Goal: Information Seeking & Learning: Understand process/instructions

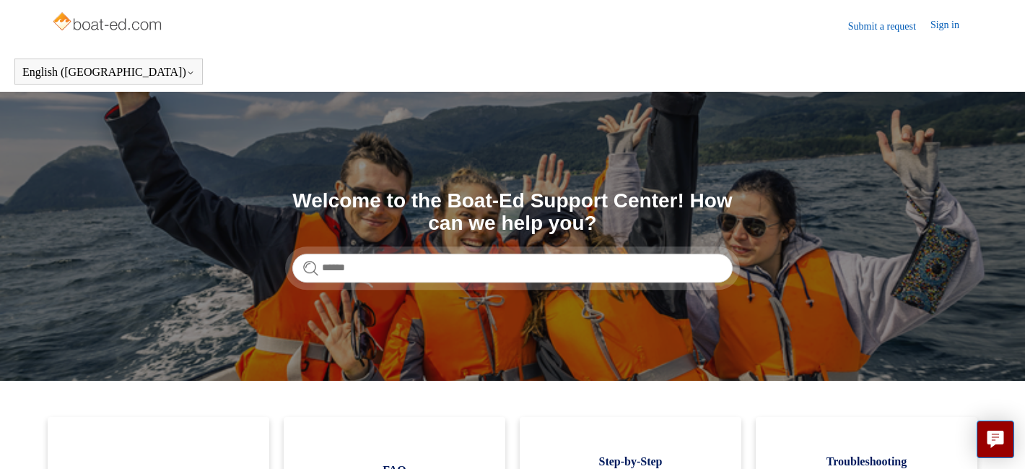
click at [941, 22] on link "Sign in" at bounding box center [952, 25] width 43 height 17
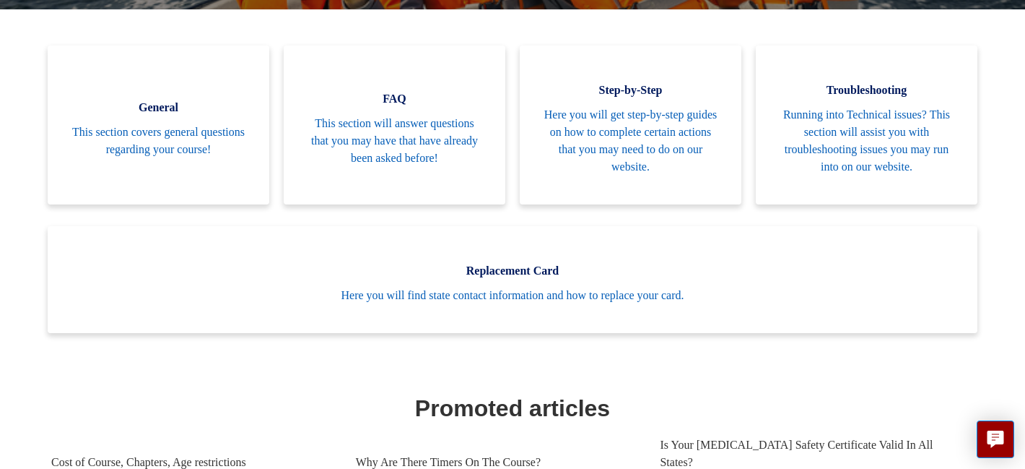
scroll to position [414, 0]
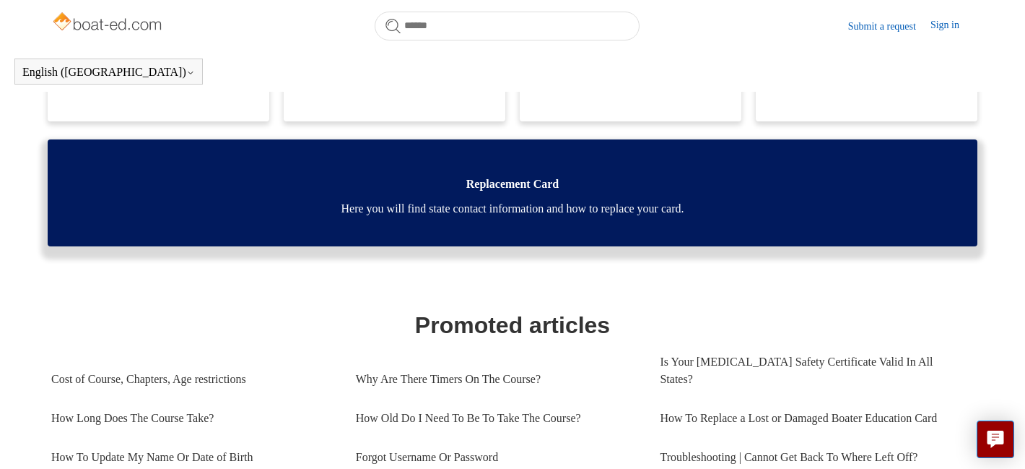
click at [515, 202] on span "Here you will find state contact information and how to replace your card." at bounding box center [512, 208] width 887 height 17
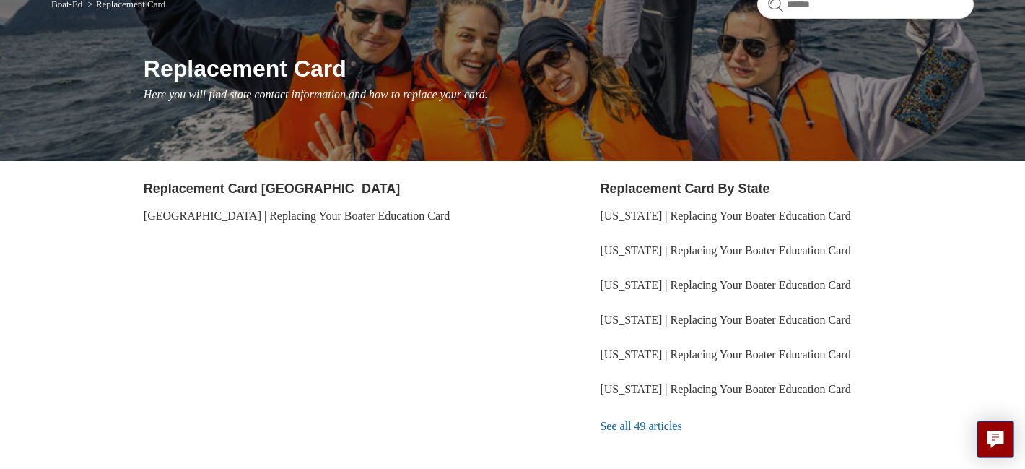
scroll to position [141, 0]
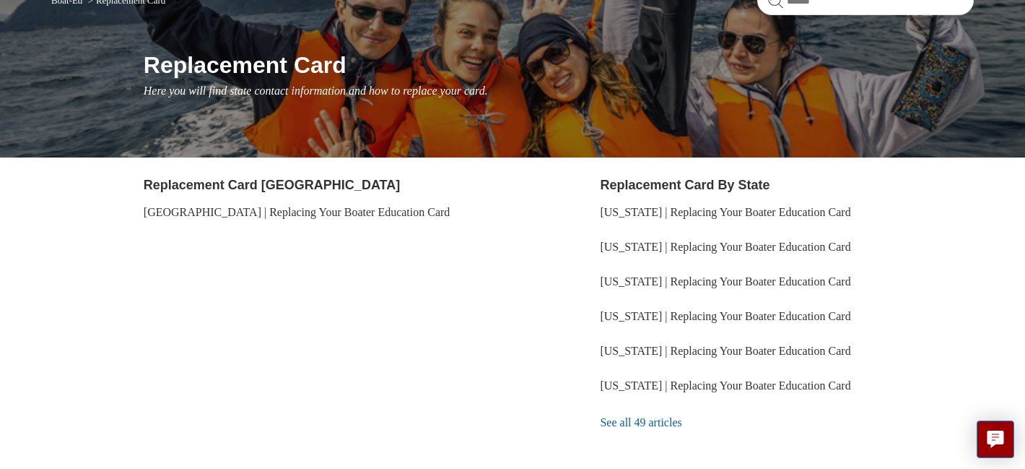
click at [668, 188] on link "Replacement Card By State" at bounding box center [685, 185] width 170 height 14
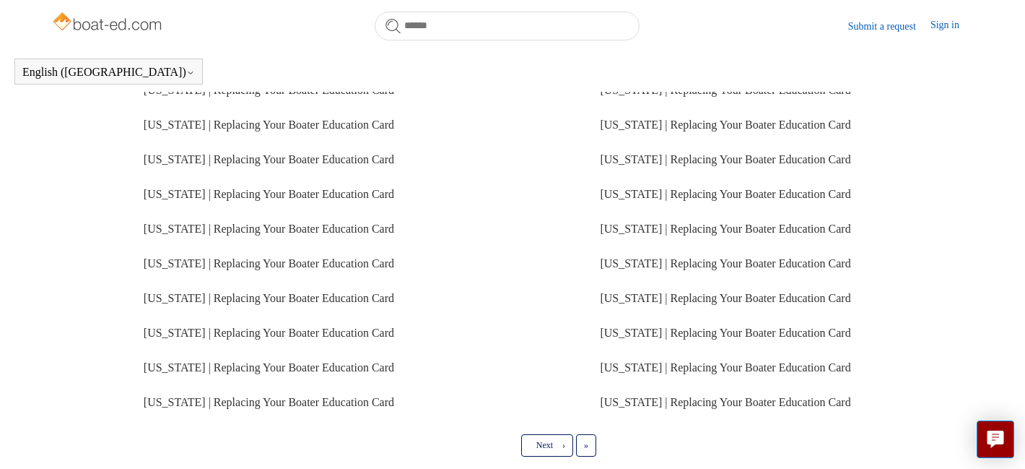
scroll to position [349, 0]
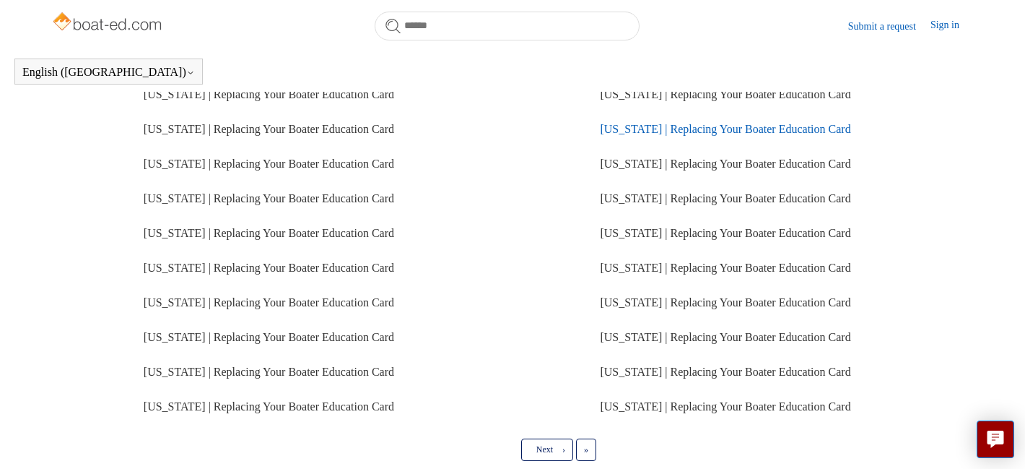
click at [719, 128] on link "Oregon | Replacing Your Boater Education Card" at bounding box center [725, 129] width 251 height 12
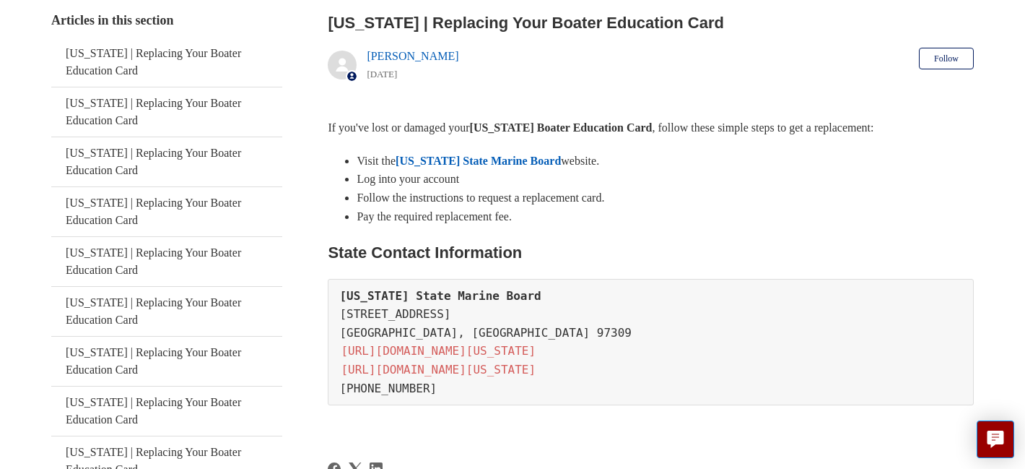
scroll to position [274, 0]
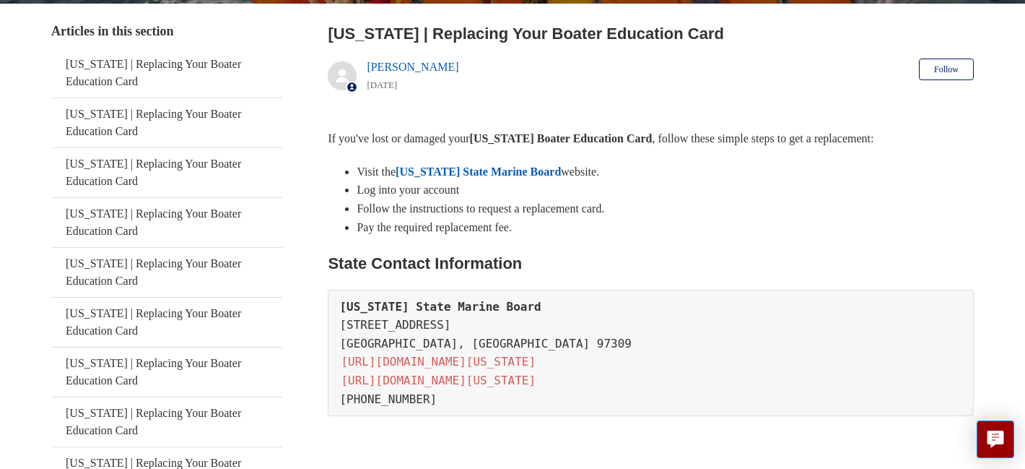
click at [480, 168] on link "[US_STATE] State Marine Board" at bounding box center [478, 171] width 165 height 12
